Goal: Navigation & Orientation: Go to known website

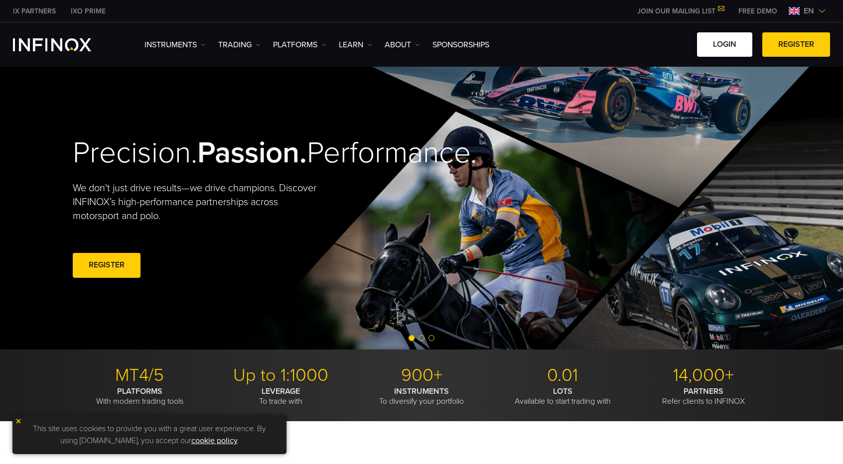
drag, startPoint x: 0, startPoint y: 0, endPoint x: 717, endPoint y: 42, distance: 718.4
click at [717, 42] on link "LOGIN" at bounding box center [724, 44] width 55 height 24
